Goal: Task Accomplishment & Management: Manage account settings

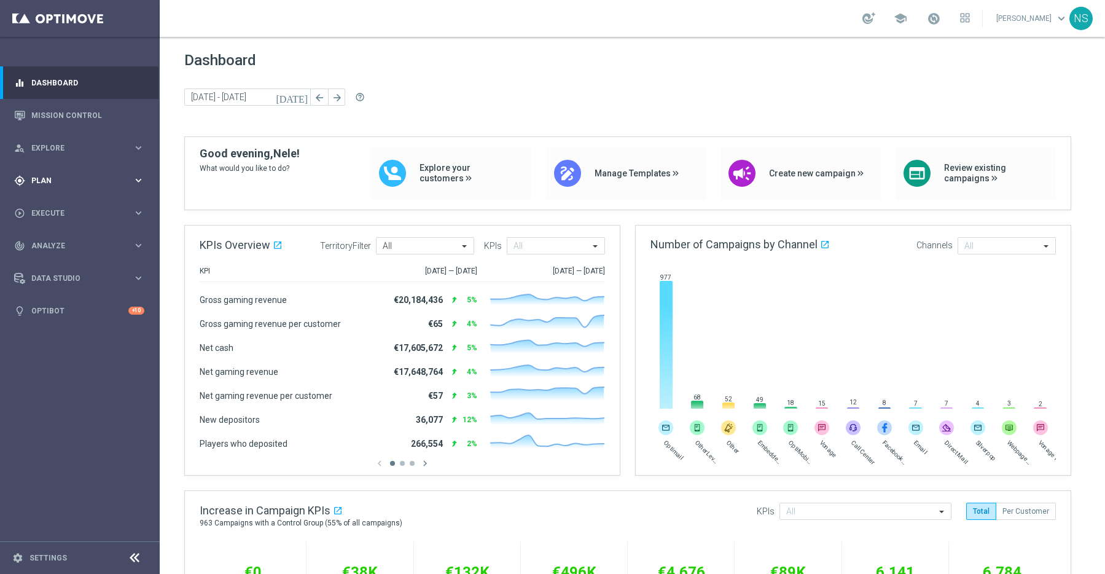
click at [41, 180] on span "Plan" at bounding box center [81, 180] width 101 height 7
click at [60, 239] on span "Templates" at bounding box center [77, 242] width 88 height 7
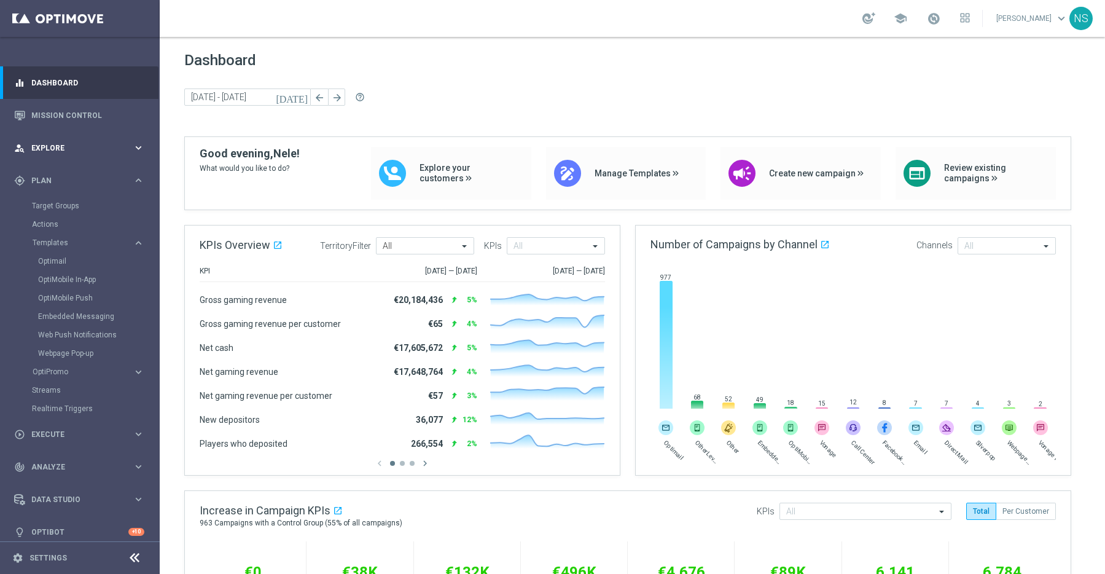
click at [72, 149] on span "Explore" at bounding box center [81, 147] width 101 height 7
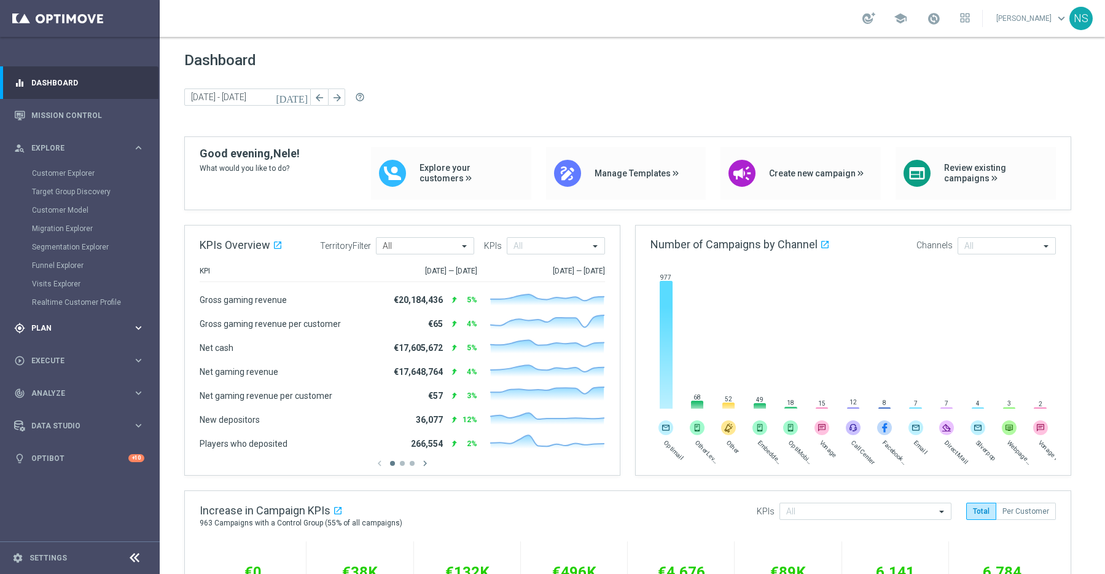
click at [55, 323] on div "gps_fixed Plan" at bounding box center [73, 328] width 119 height 11
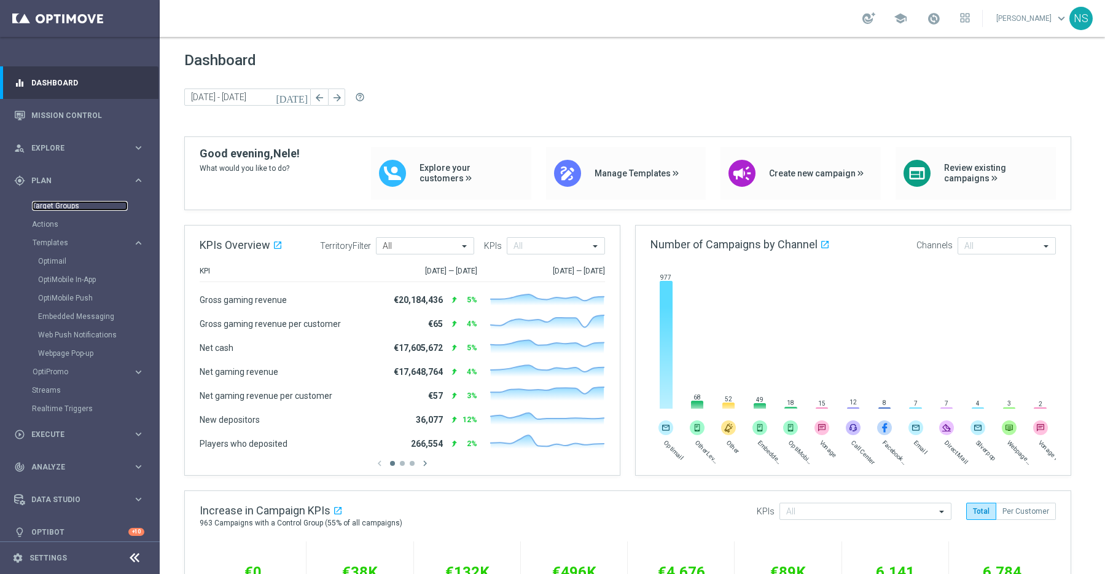
click at [65, 206] on link "Target Groups" at bounding box center [80, 206] width 96 height 10
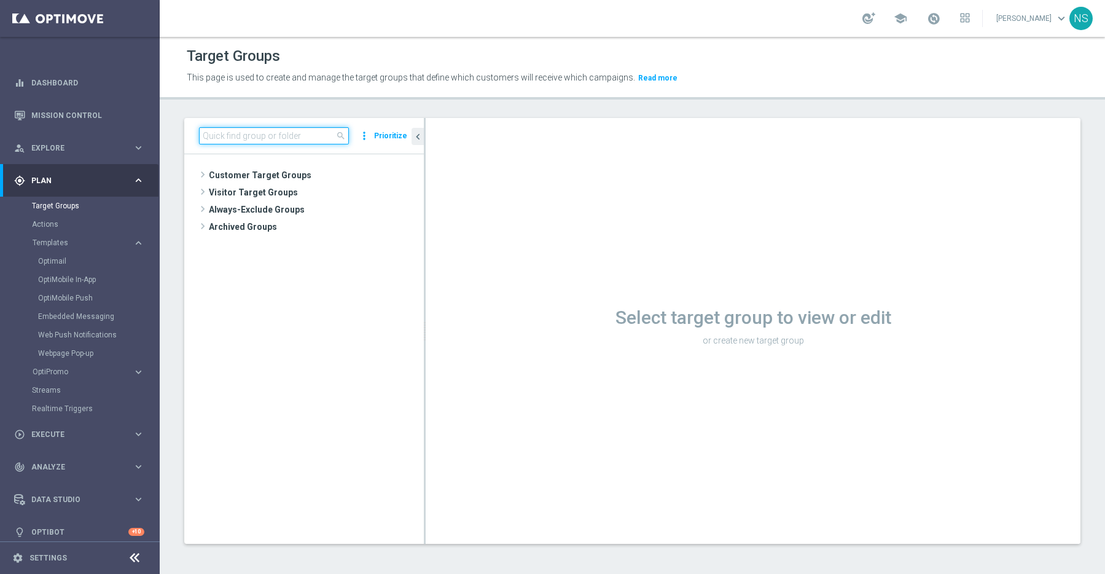
click at [240, 139] on input at bounding box center [274, 135] width 150 height 17
paste input "de_all_TGT_VIP_RI_TAC_LT__ALL_EUR10_300DAYS"
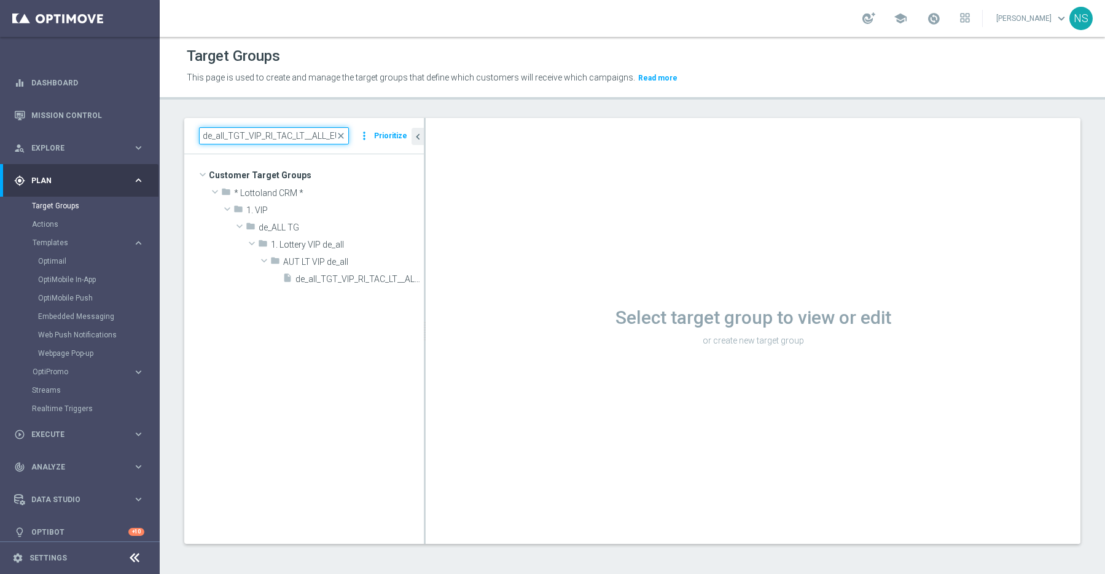
drag, startPoint x: 205, startPoint y: 138, endPoint x: 175, endPoint y: 136, distance: 30.2
click at [175, 136] on div "de_all_TGT_VIP_RI_TAC_LT__ALL_EUR10_300DAYS close more_vert Prioritize Customer…" at bounding box center [632, 340] width 945 height 445
drag, startPoint x: 224, startPoint y: 136, endPoint x: 235, endPoint y: 133, distance: 11.7
click at [224, 136] on input "de_all_TGT_VIP_RI_TAC_LT__ALL_EUR10_300DAYS" at bounding box center [274, 135] width 150 height 17
type input "de_TGT_VIP_RI_TAC_LT__ALL_EUR10_300DAYS"
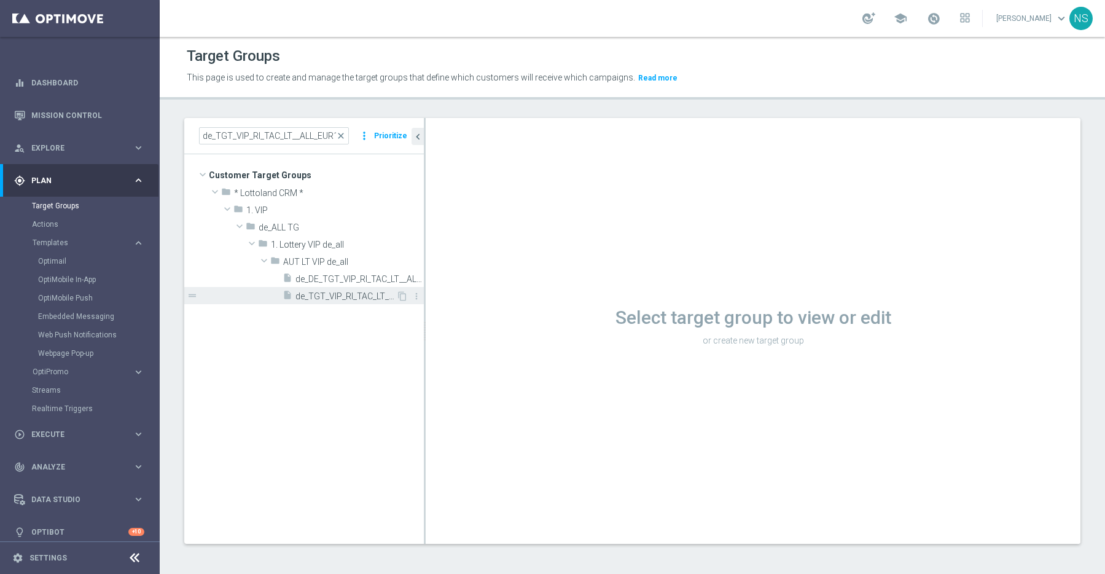
click at [350, 294] on span "de_TGT_VIP_RI_TAC_LT__ALL_EUR10_300DAYS" at bounding box center [345, 296] width 101 height 10
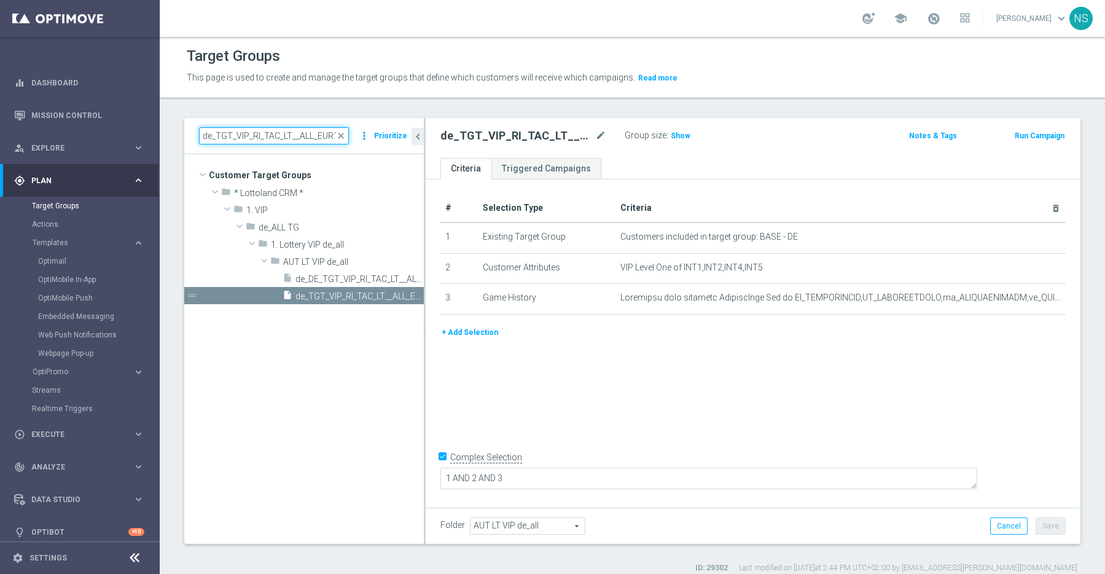
click at [268, 133] on input "de_TGT_VIP_RI_TAC_LT__ALL_EUR10_300DAYS" at bounding box center [274, 135] width 150 height 17
